Goal: Navigation & Orientation: Find specific page/section

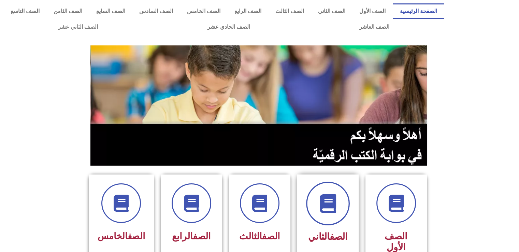
click at [317, 211] on span at bounding box center [328, 204] width 44 height 44
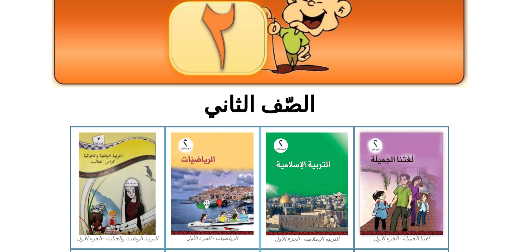
scroll to position [93, 0]
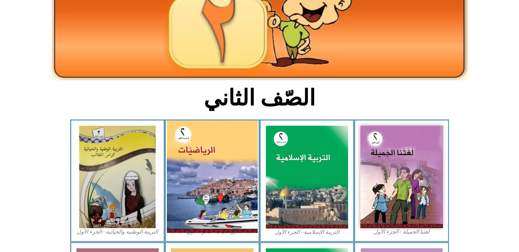
click at [215, 165] on img at bounding box center [212, 177] width 91 height 112
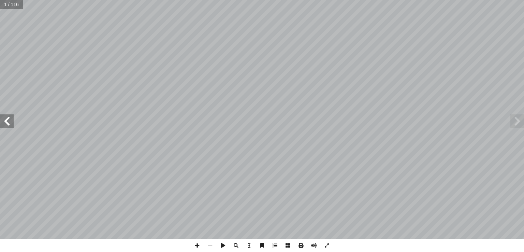
click at [3, 116] on span at bounding box center [7, 121] width 14 height 14
click at [7, 123] on span at bounding box center [7, 121] width 14 height 14
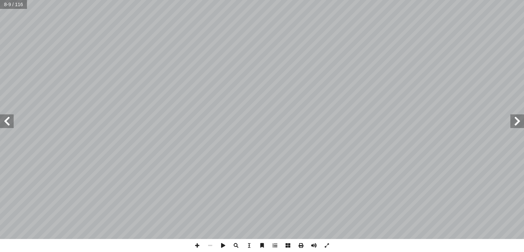
click at [518, 123] on span at bounding box center [518, 121] width 14 height 14
click at [3, 121] on span at bounding box center [7, 121] width 14 height 14
click at [234, 244] on span at bounding box center [236, 245] width 13 height 13
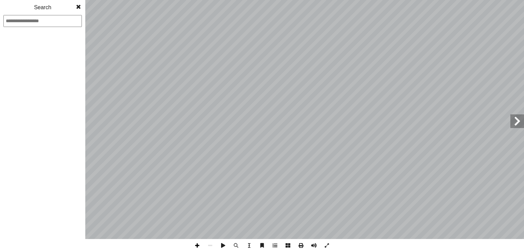
click at [199, 246] on span at bounding box center [197, 245] width 13 height 13
click at [199, 245] on span at bounding box center [197, 245] width 13 height 13
